Goal: Information Seeking & Learning: Check status

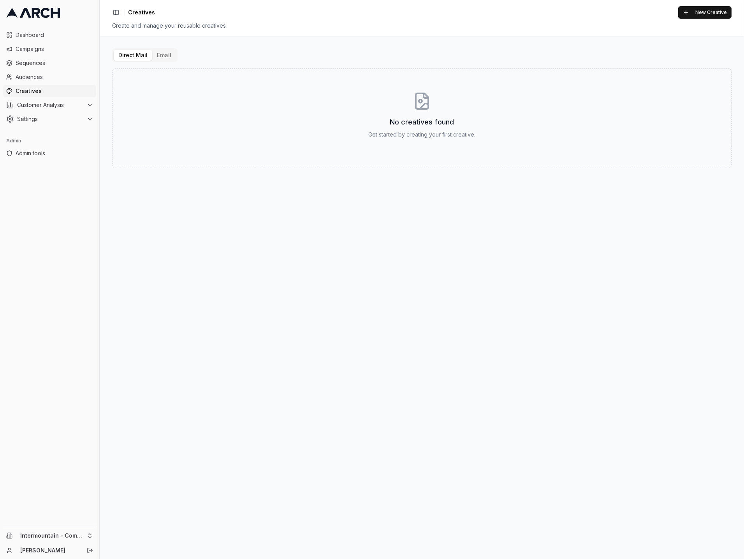
click at [159, 48] on div "Direct Mail Email" at bounding box center [144, 55] width 65 height 14
click at [159, 54] on button "Email" at bounding box center [164, 55] width 24 height 11
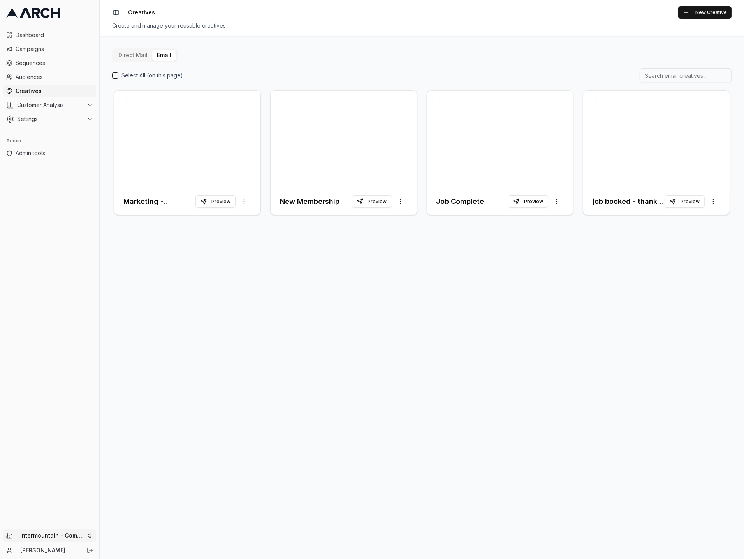
click at [83, 533] on html "Dashboard Campaigns Sequences Audiences Creatives Customer Analysis Settings Ad…" at bounding box center [372, 279] width 744 height 559
click at [130, 415] on input "text" at bounding box center [149, 415] width 70 height 16
type input "superior"
click at [144, 532] on div "Intermountain - Superior Water & Air" at bounding box center [144, 528] width 86 height 20
click at [133, 55] on button "Direct Mail" at bounding box center [133, 55] width 39 height 11
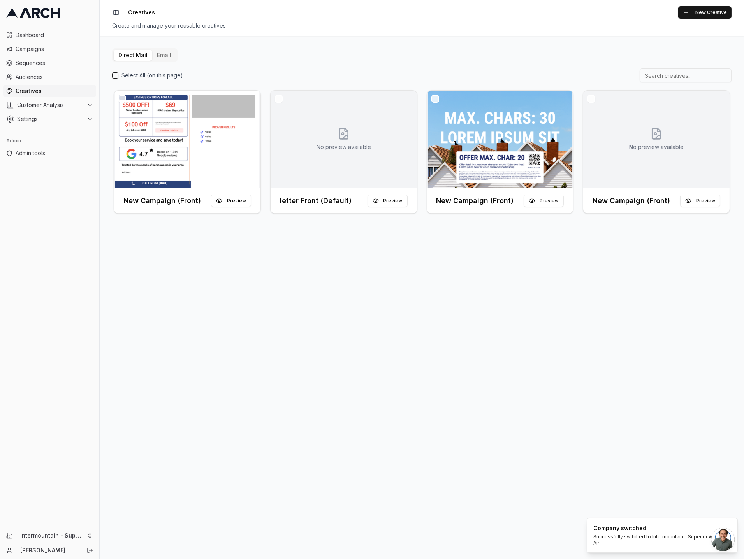
click at [227, 344] on div "Direct Mail Email Select All (on this page) New Campaign (Front) Preview No pre…" at bounding box center [422, 297] width 644 height 523
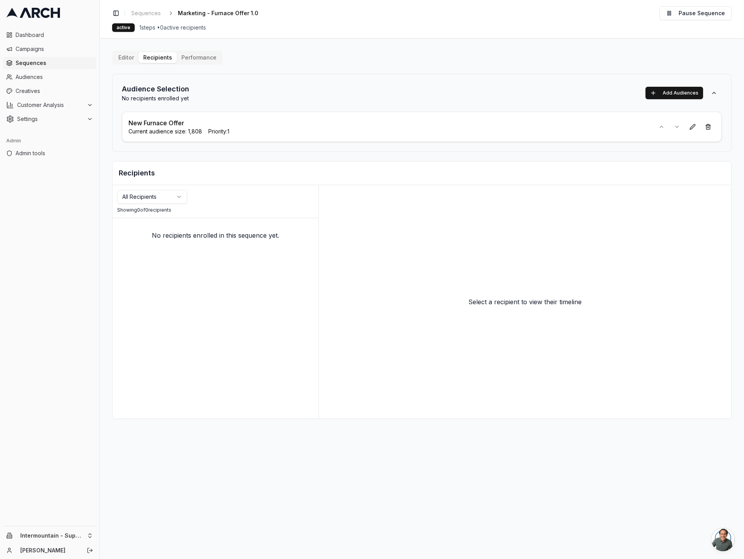
click at [166, 123] on p "New Furnace Offer" at bounding box center [156, 122] width 56 height 9
click at [382, 516] on main "Editor Recipients Performance Audience Selection No recipients enrolled yet Add…" at bounding box center [422, 298] width 644 height 521
click at [194, 50] on main "Editor Recipients Performance Audience Selection No recipients enrolled yet Add…" at bounding box center [422, 298] width 644 height 521
click at [190, 56] on button "Performance" at bounding box center [199, 57] width 44 height 11
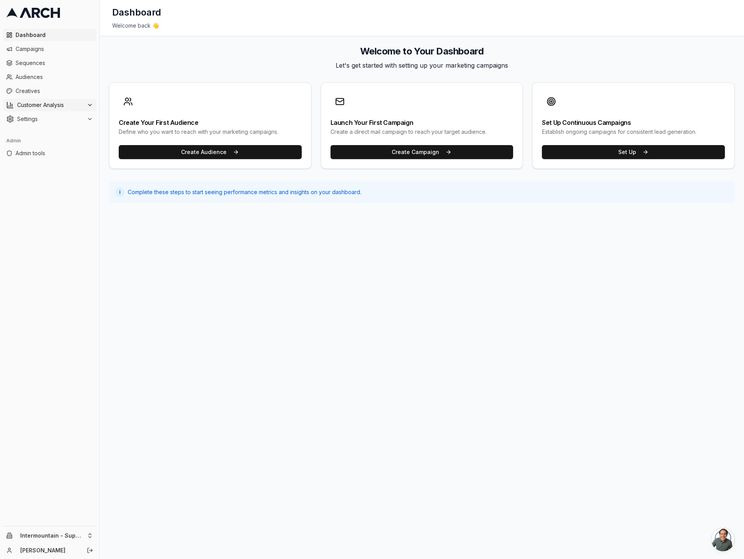
click at [68, 104] on span "Customer Analysis" at bounding box center [50, 105] width 67 height 8
click at [73, 541] on html "Dashboard Campaigns Sequences Audiences Creatives Customer Analysis Settings Ad…" at bounding box center [372, 279] width 744 height 559
click at [133, 416] on input "text" at bounding box center [149, 415] width 70 height 16
type input "irbis"
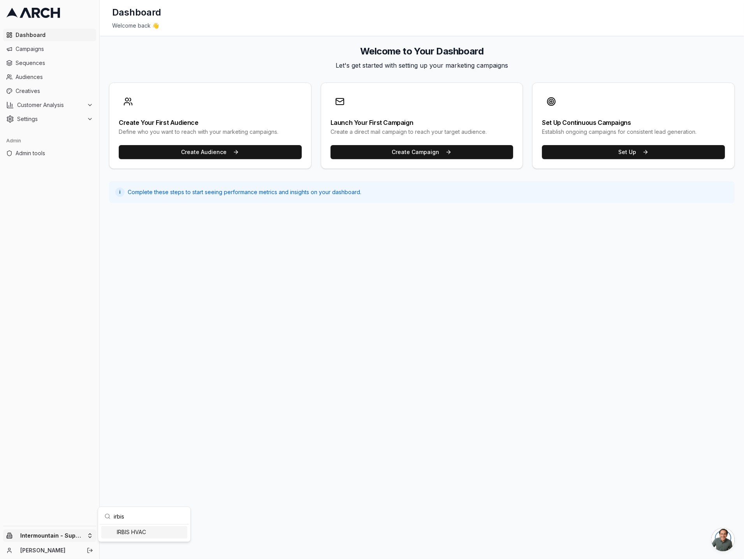
click at [141, 532] on div "IRBIS HVAC" at bounding box center [144, 532] width 86 height 12
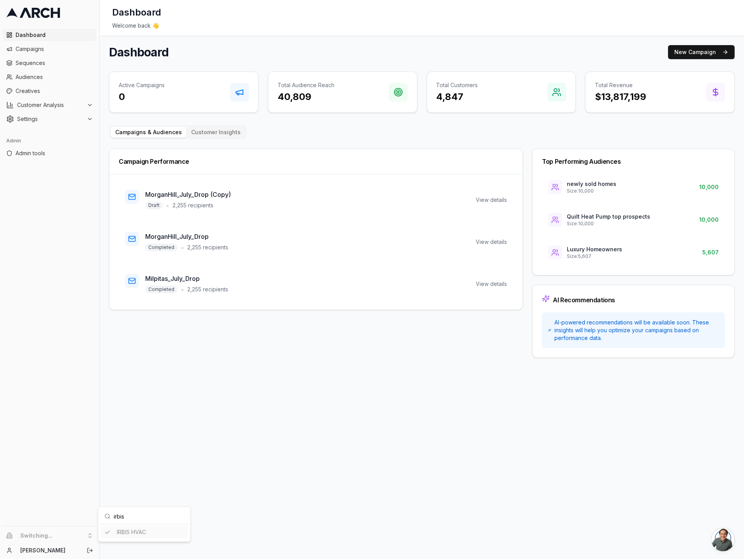
click at [48, 62] on html "Dashboard Campaigns Sequences Audiences Creatives Customer Analysis Settings Ad…" at bounding box center [372, 279] width 744 height 559
click at [81, 104] on span "Customer Analysis" at bounding box center [50, 105] width 67 height 8
click at [60, 63] on span "Sequences" at bounding box center [54, 63] width 77 height 8
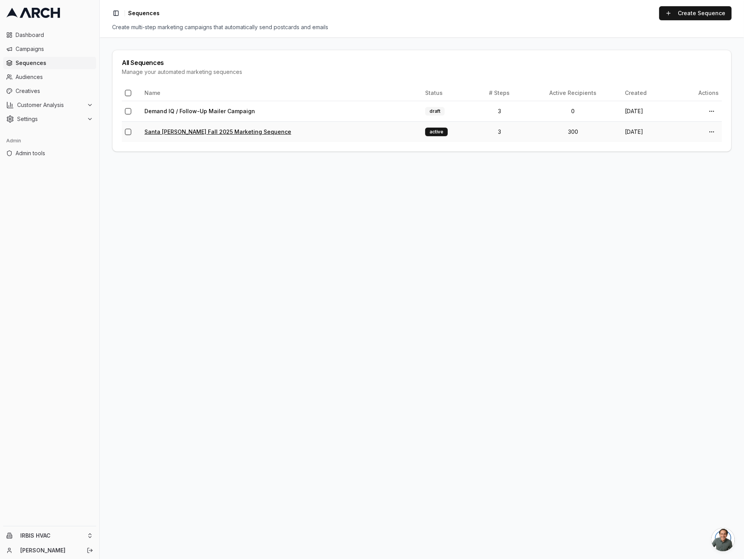
click at [184, 134] on link "Santa Clara Fall 2025 Marketing Sequence" at bounding box center [217, 131] width 147 height 7
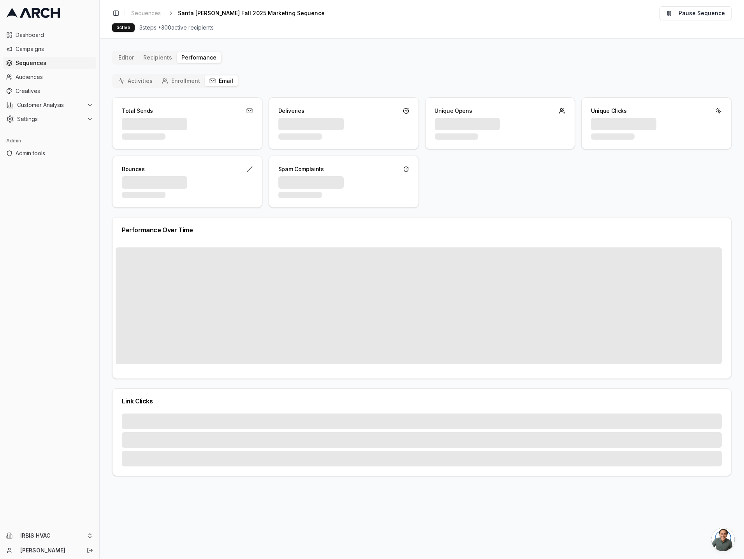
click at [218, 79] on button "Email" at bounding box center [221, 81] width 33 height 11
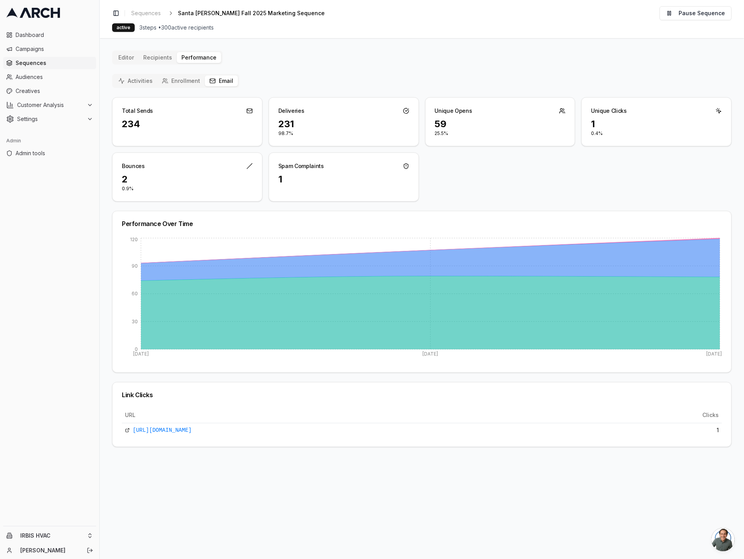
click at [172, 500] on main "Editor Recipients Performance Activities Enrollment Email Total Sends 234 Deliv…" at bounding box center [422, 298] width 644 height 521
click at [131, 455] on main "Editor Recipients Performance Activities Enrollment Email Total Sends 234 Deliv…" at bounding box center [422, 298] width 644 height 521
click at [179, 429] on link "http://www.irbishvac.com/contact" at bounding box center [162, 431] width 59 height 8
click at [85, 534] on html "Dashboard Campaigns Sequences Audiences Creatives Customer Analysis Settings Ad…" at bounding box center [372, 279] width 744 height 559
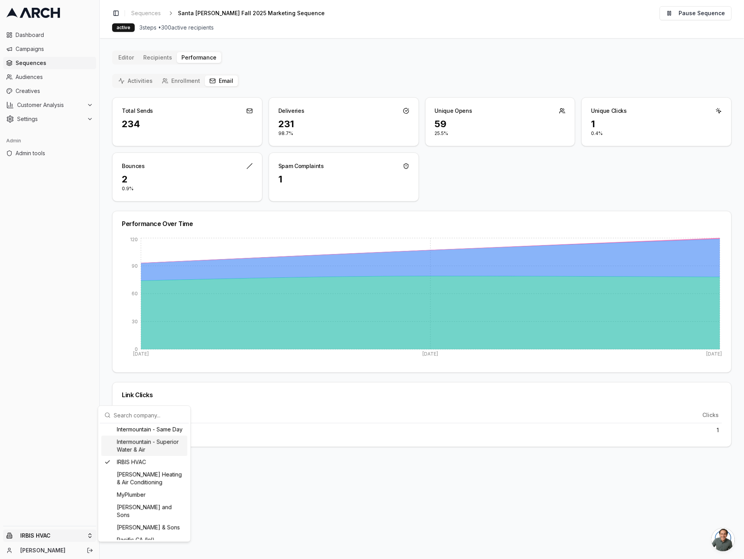
click at [135, 456] on div "Intermountain - Superior Water & Air" at bounding box center [144, 446] width 86 height 20
click at [54, 61] on html "Dashboard Campaigns Sequences Audiences Creatives Customer Analysis Settings Ad…" at bounding box center [372, 279] width 744 height 559
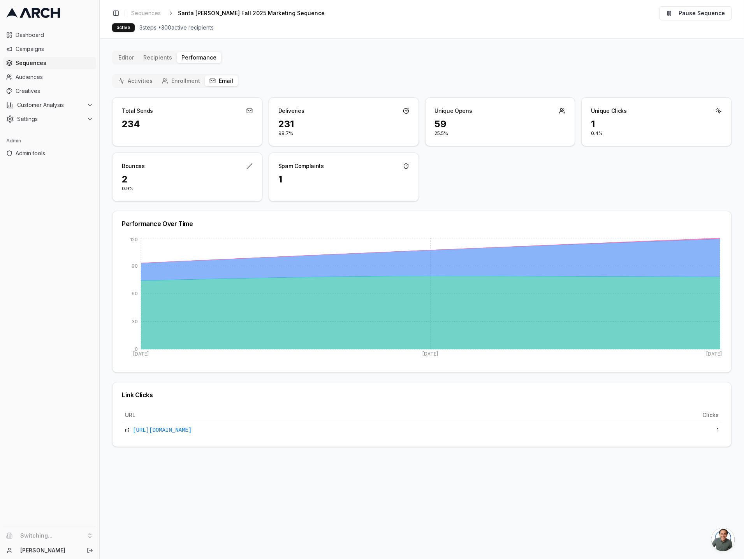
click at [54, 61] on span "Sequences" at bounding box center [54, 63] width 77 height 8
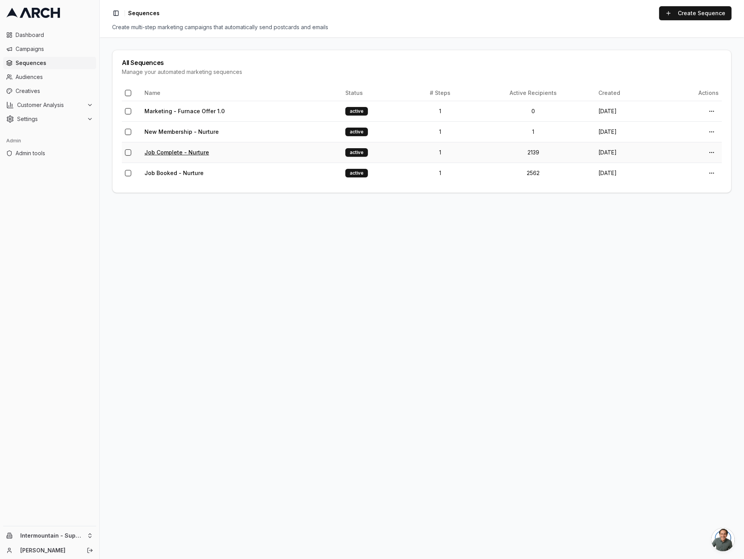
click at [177, 154] on link "Job Complete - Nurture" at bounding box center [176, 152] width 65 height 7
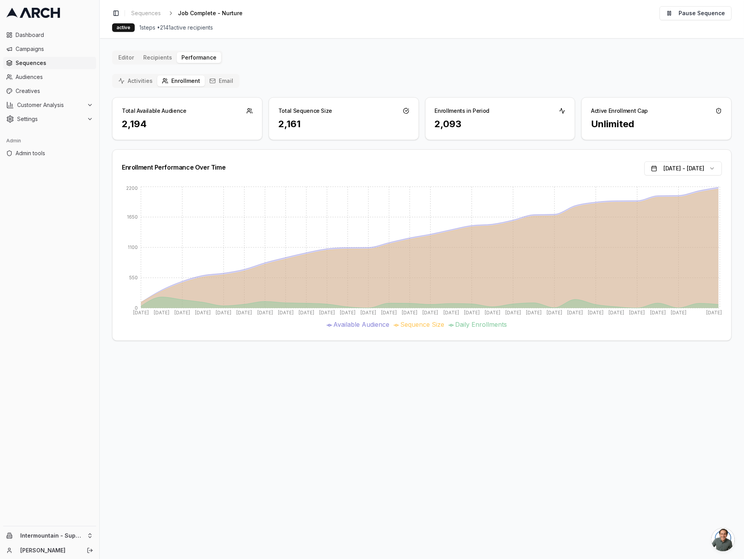
click at [215, 82] on button "Email" at bounding box center [221, 81] width 33 height 11
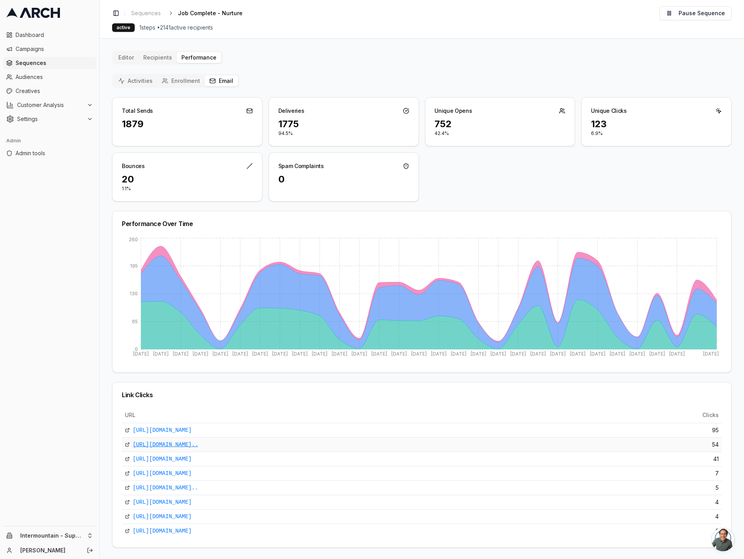
scroll to position [1, 0]
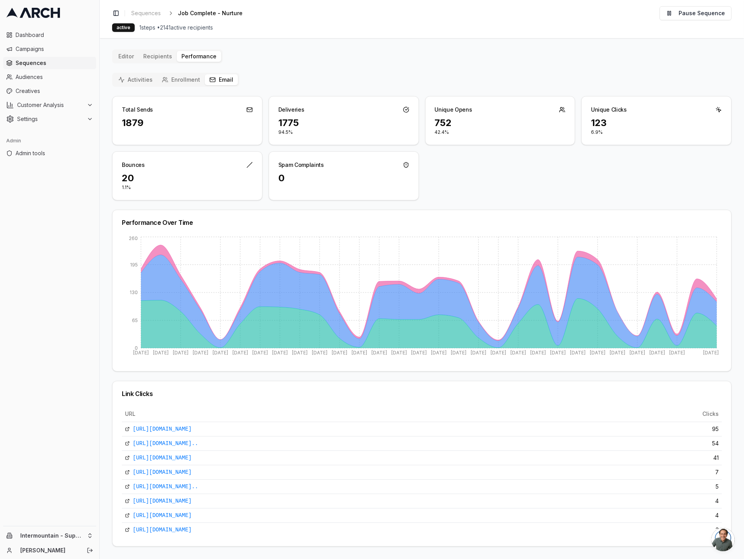
click at [108, 289] on main "Editor Recipients Performance Activities Enrollment Email Total Sends 1879 Deli…" at bounding box center [422, 298] width 644 height 521
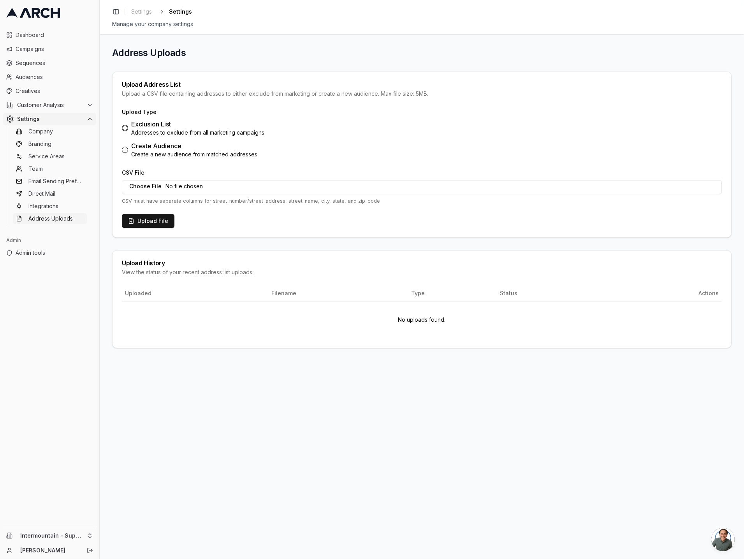
click at [195, 390] on div "Address Uploads Upload Address List Upload a CSV file containing addresses to e…" at bounding box center [422, 296] width 644 height 525
click at [51, 74] on span "Audiences" at bounding box center [54, 77] width 77 height 8
